Goal: Information Seeking & Learning: Understand process/instructions

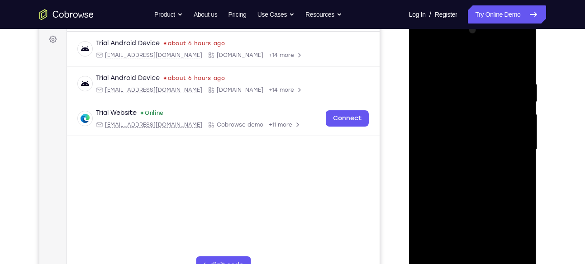
click at [393, 71] on div "Your Support Agent Your Customer Web iOS Android" at bounding box center [292, 120] width 507 height 334
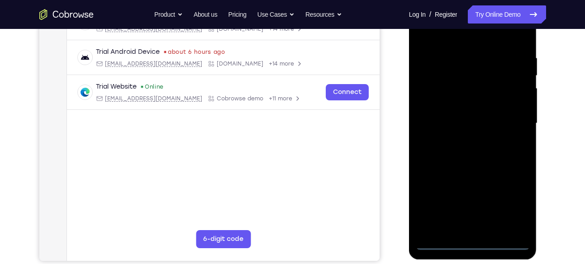
scroll to position [160, 0]
click at [471, 242] on div at bounding box center [473, 122] width 114 height 253
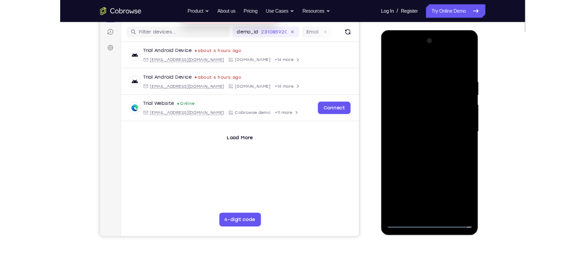
scroll to position [110, 0]
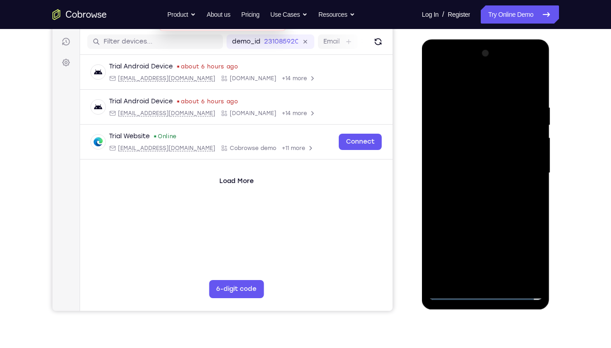
click at [528, 257] on div at bounding box center [486, 172] width 114 height 253
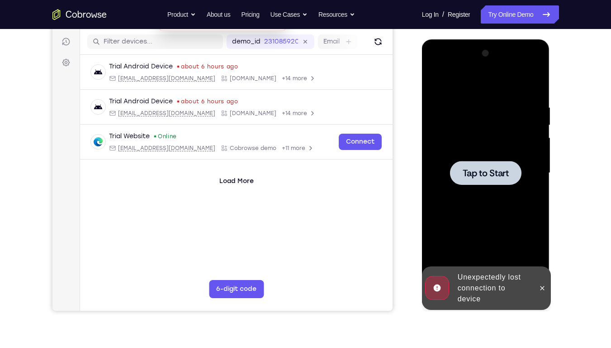
click at [489, 170] on span "Tap to Start" at bounding box center [486, 172] width 46 height 9
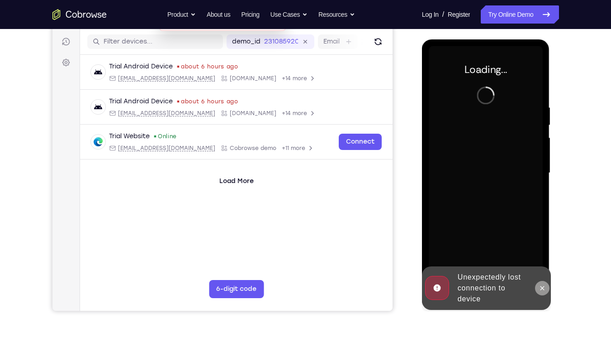
click at [549, 264] on button at bounding box center [542, 288] width 14 height 14
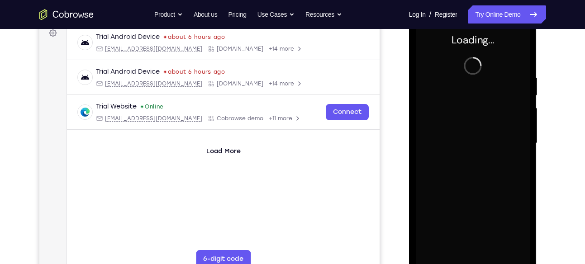
scroll to position [140, 0]
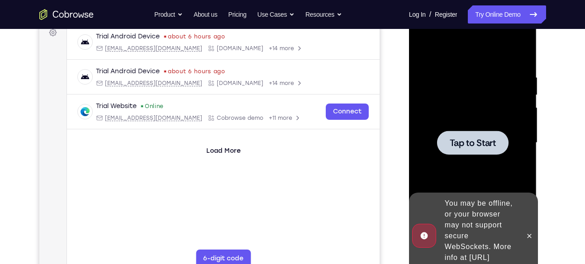
click at [465, 157] on div at bounding box center [473, 142] width 114 height 253
click at [526, 233] on icon at bounding box center [529, 236] width 7 height 7
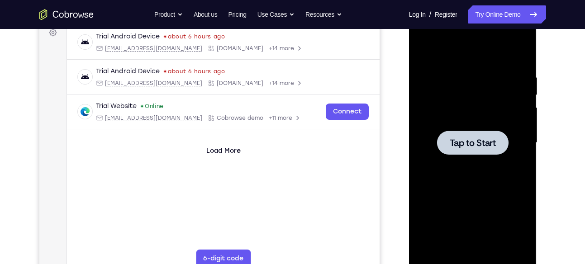
click at [452, 123] on div at bounding box center [473, 142] width 114 height 253
click at [464, 141] on span "Tap to Start" at bounding box center [473, 142] width 46 height 9
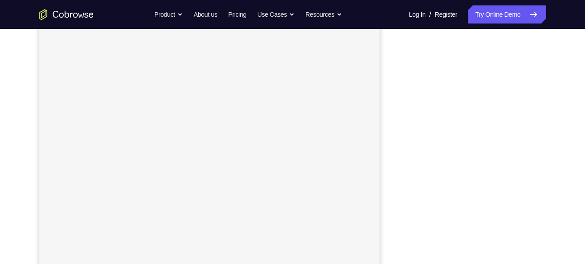
click at [386, 72] on div "Your Support Agent Your Customer Web iOS Android" at bounding box center [292, 143] width 507 height 334
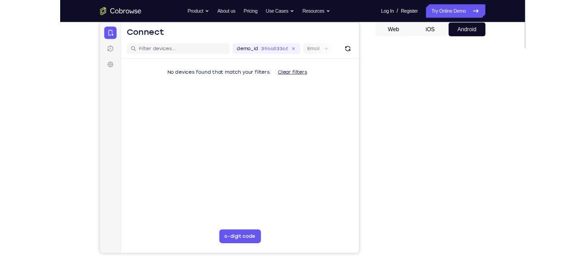
scroll to position [87, 0]
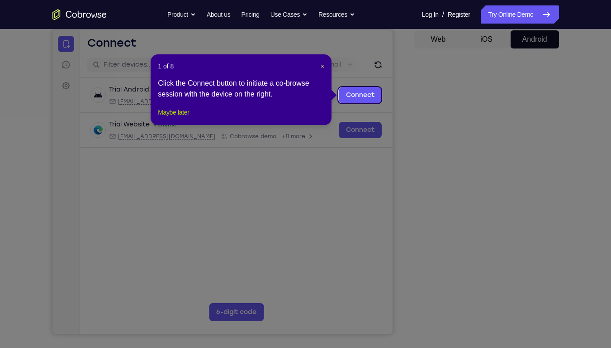
click at [189, 118] on button "Maybe later" at bounding box center [173, 112] width 31 height 11
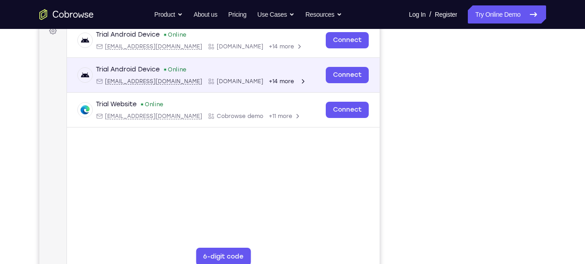
scroll to position [145, 0]
